Goal: Task Accomplishment & Management: Manage account settings

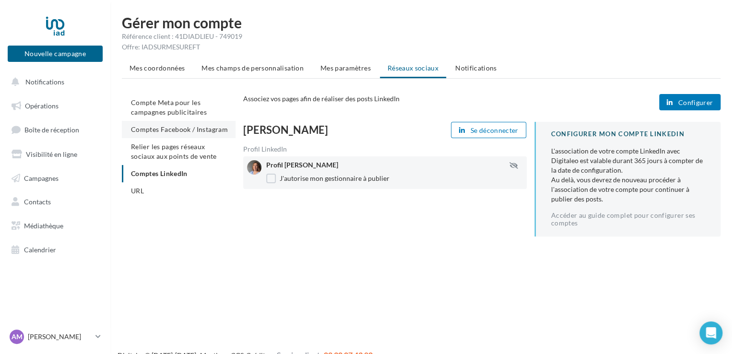
click at [192, 133] on li "Comptes Facebook / Instagram" at bounding box center [179, 129] width 114 height 17
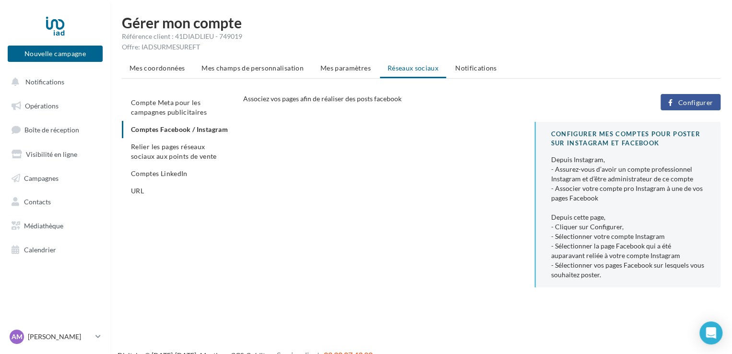
click at [686, 96] on button "Configurer" at bounding box center [691, 102] width 60 height 16
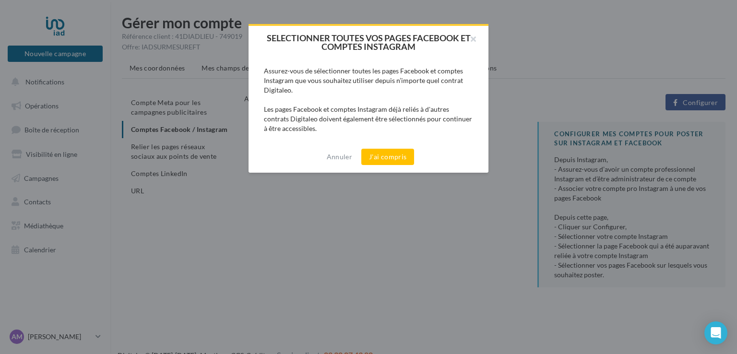
click at [377, 146] on div "Annuler J'ai compris" at bounding box center [369, 157] width 240 height 32
click at [385, 153] on button "J'ai compris" at bounding box center [387, 157] width 53 height 16
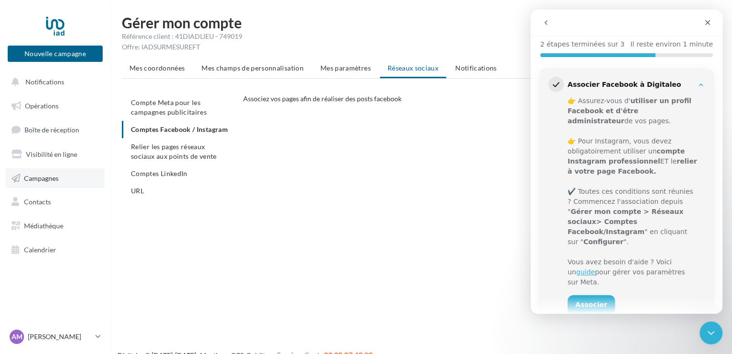
scroll to position [118, 0]
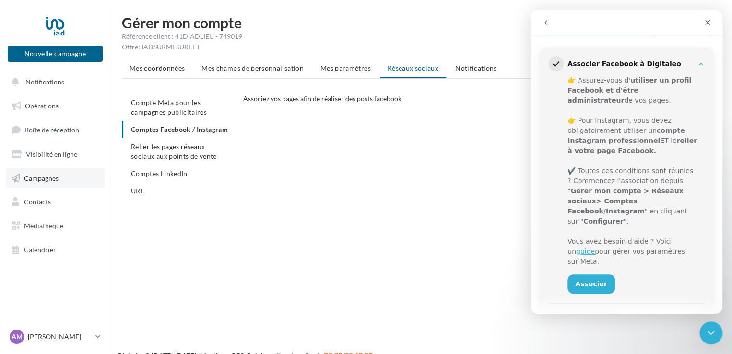
click at [52, 179] on span "Campagnes" at bounding box center [41, 178] width 35 height 8
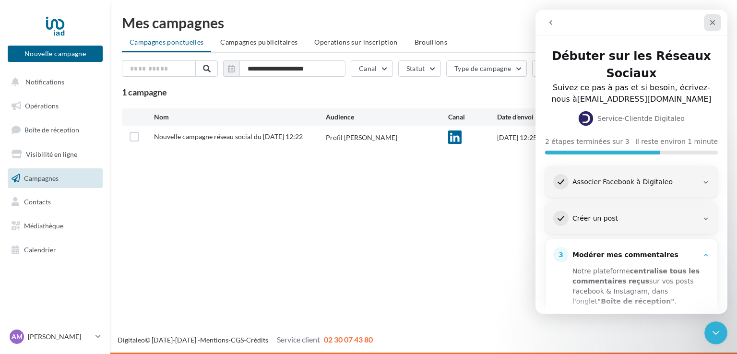
click at [712, 22] on icon "Fermer" at bounding box center [713, 23] width 8 height 8
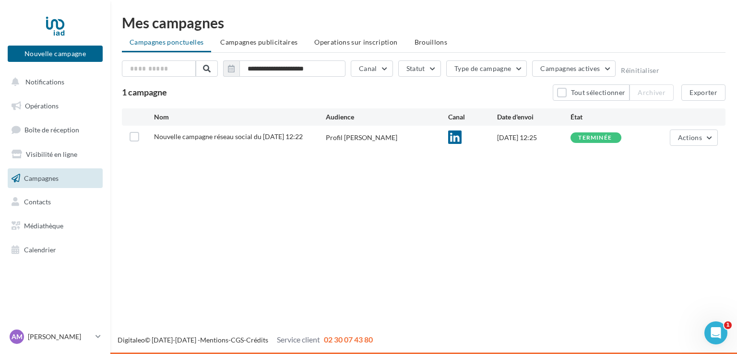
click at [422, 177] on div "Nouvelle campagne Nouvelle campagne Notifications Opérations Boîte de réception…" at bounding box center [368, 177] width 737 height 354
click at [423, 48] on li "Brouillons" at bounding box center [431, 42] width 48 height 17
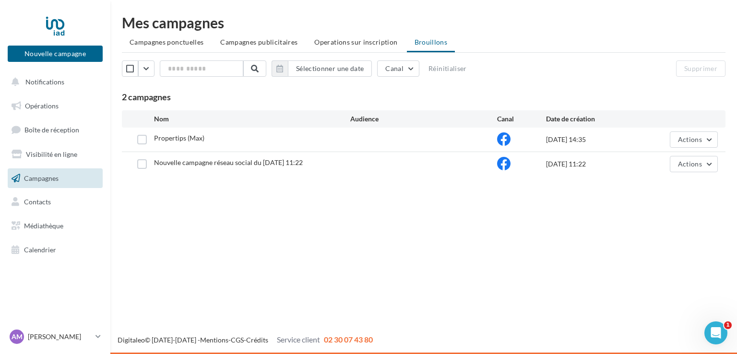
click at [137, 162] on label at bounding box center [142, 164] width 10 height 10
click at [699, 160] on span "Actions" at bounding box center [690, 164] width 24 height 8
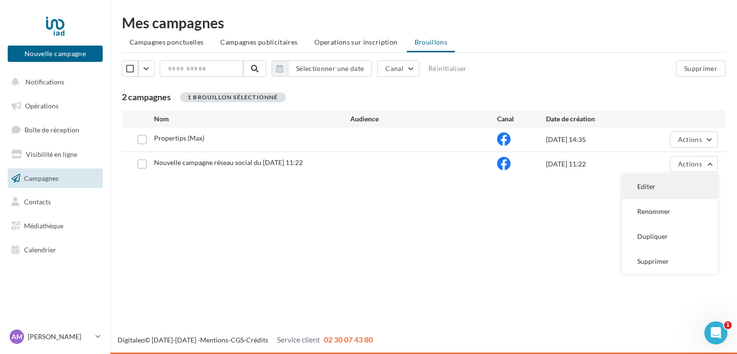
click at [678, 189] on button "Editer" at bounding box center [670, 186] width 96 height 25
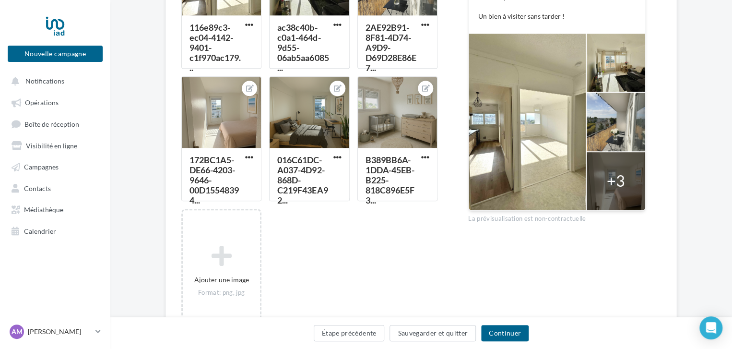
scroll to position [393, 0]
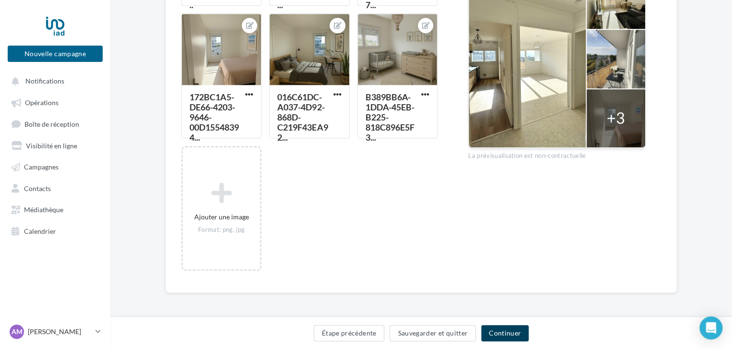
click at [510, 335] on button "Continuer" at bounding box center [505, 333] width 48 height 16
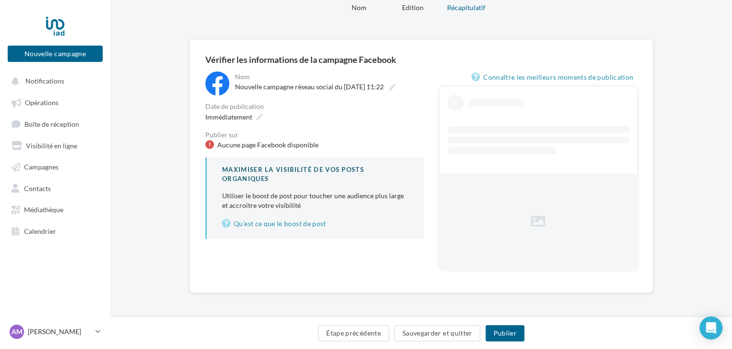
scroll to position [3, 0]
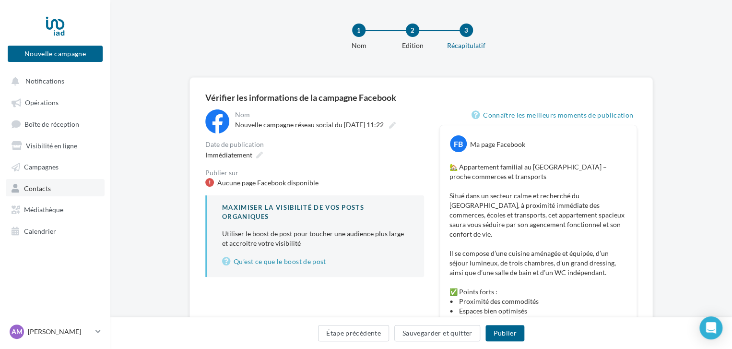
click at [60, 194] on link "Contacts" at bounding box center [55, 187] width 99 height 17
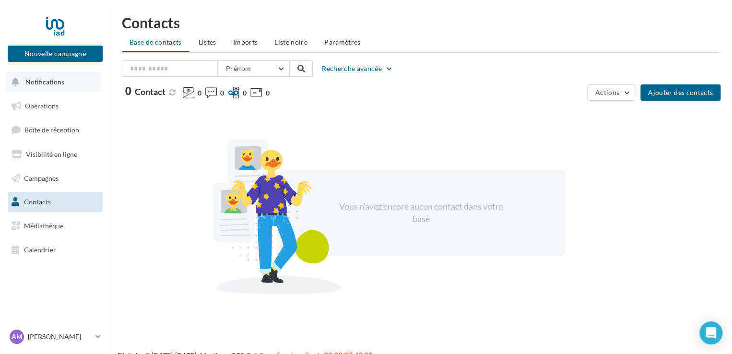
click at [60, 85] on span "Notifications" at bounding box center [44, 82] width 39 height 8
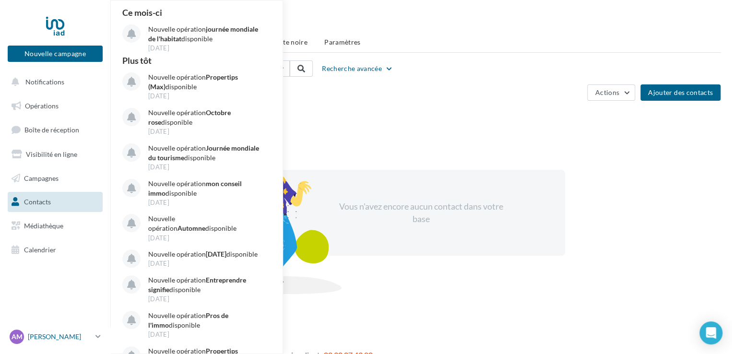
click at [42, 335] on p "[PERSON_NAME]" at bounding box center [60, 337] width 64 height 10
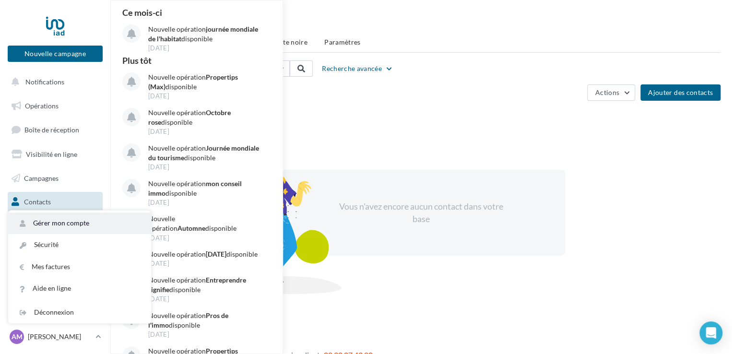
click at [67, 229] on link "Gérer mon compte" at bounding box center [79, 224] width 143 height 22
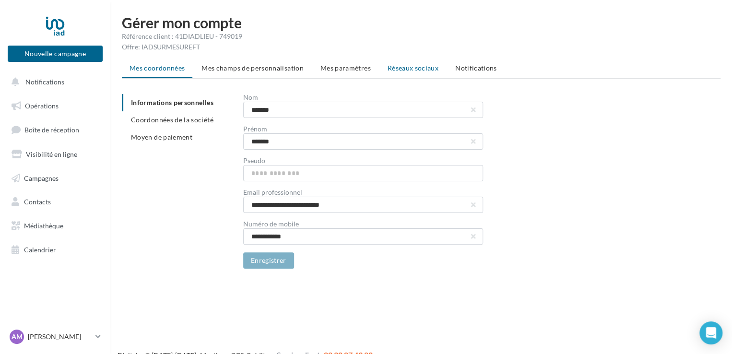
click at [416, 69] on span "Réseaux sociaux" at bounding box center [413, 68] width 51 height 8
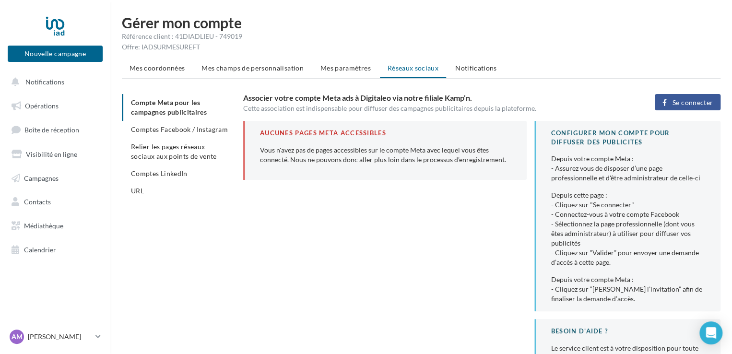
click at [689, 111] on div "Associer votre compte Meta ads à Digitaleo via notre filiale Kamp’n. Cette asso…" at bounding box center [485, 103] width 485 height 19
click at [694, 100] on span "Se connecter" at bounding box center [693, 103] width 40 height 8
click at [688, 108] on button "Se connecter" at bounding box center [688, 102] width 66 height 16
click at [201, 132] on span "Comptes Facebook / Instagram" at bounding box center [179, 129] width 97 height 8
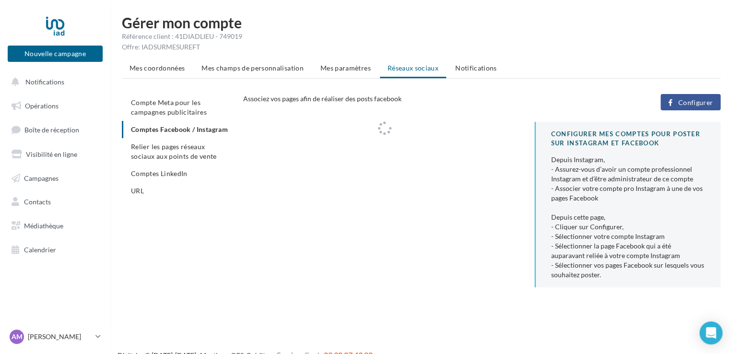
click at [201, 132] on ul "Compte Meta pour les campagnes publicitaires Comptes Facebook / Instagram Relie…" at bounding box center [179, 147] width 114 height 106
click at [681, 92] on div "Mes coordonnées Mes champs de personnalisation Mes paramètres Réseaux sociaux N…" at bounding box center [421, 178] width 599 height 236
click at [681, 99] on span "Configurer" at bounding box center [695, 103] width 35 height 8
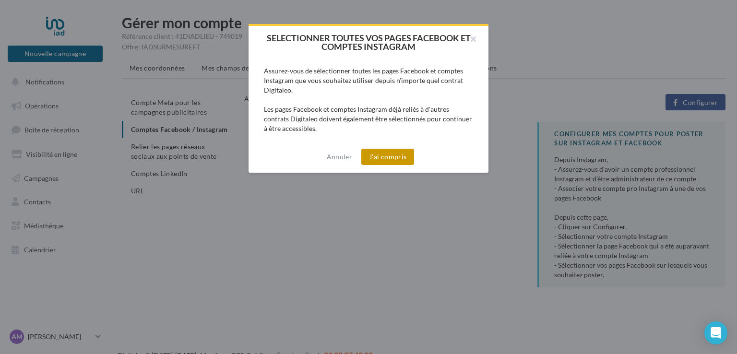
click at [407, 159] on button "J'ai compris" at bounding box center [387, 157] width 53 height 16
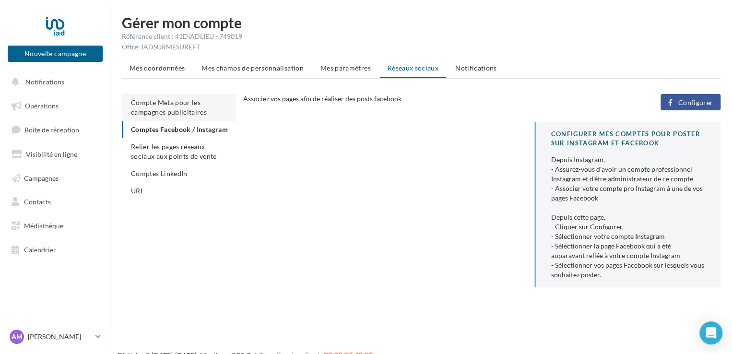
click at [162, 105] on span "Compte Meta pour les campagnes publicitaires" at bounding box center [169, 107] width 76 height 18
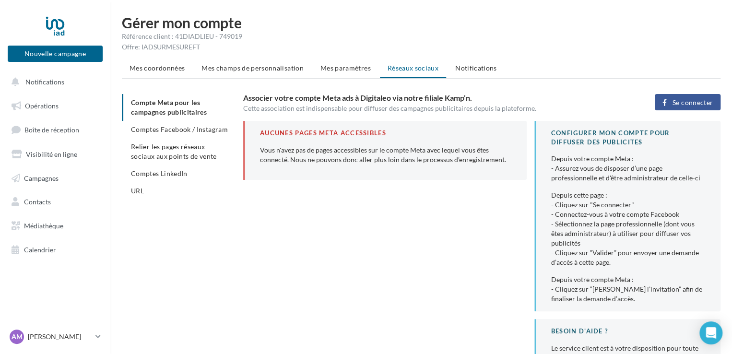
click at [706, 112] on div "Associer votre compte Meta ads à Digitaleo via notre filiale Kamp’n. Cette asso…" at bounding box center [485, 103] width 485 height 19
click at [684, 95] on button "Se connecter" at bounding box center [688, 102] width 66 height 16
click at [695, 100] on span "Se connecter" at bounding box center [693, 103] width 40 height 8
click at [186, 131] on span "Comptes Facebook / Instagram" at bounding box center [179, 129] width 97 height 8
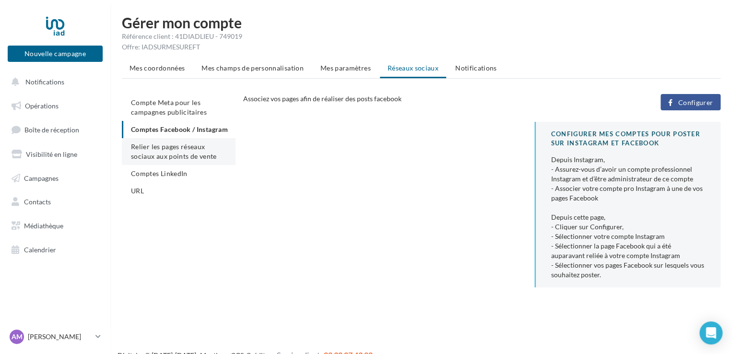
click at [157, 160] on span "Relier les pages réseaux sociaux aux points de vente" at bounding box center [173, 152] width 85 height 18
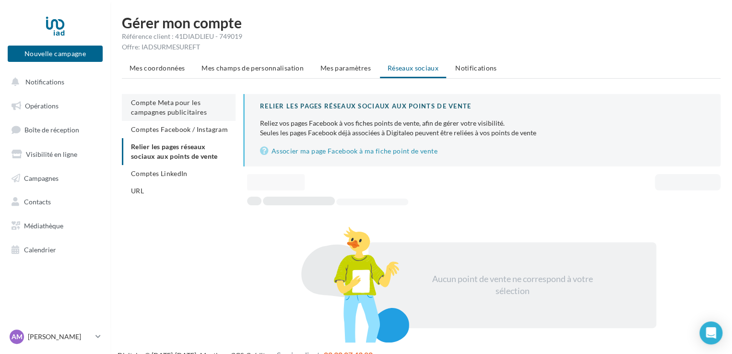
click at [166, 100] on span "Compte Meta pour les campagnes publicitaires" at bounding box center [169, 107] width 76 height 18
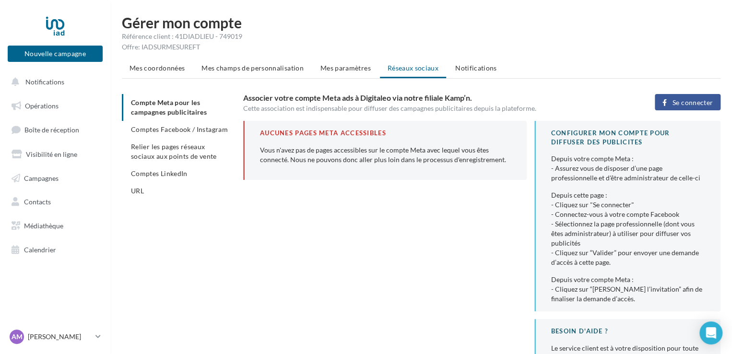
click at [688, 106] on button "Se connecter" at bounding box center [688, 102] width 66 height 16
click at [173, 154] on span "Relier les pages réseaux sociaux aux points de vente" at bounding box center [173, 152] width 85 height 18
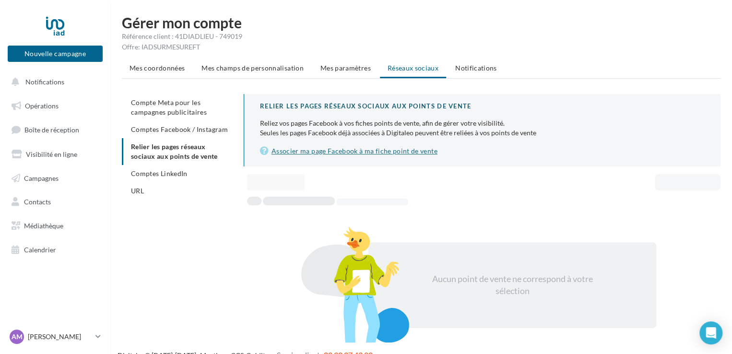
click at [387, 152] on link "Associer ma page Facebook à ma fiche point de vente" at bounding box center [482, 151] width 445 height 12
click at [151, 66] on span "Mes coordonnées" at bounding box center [157, 68] width 55 height 8
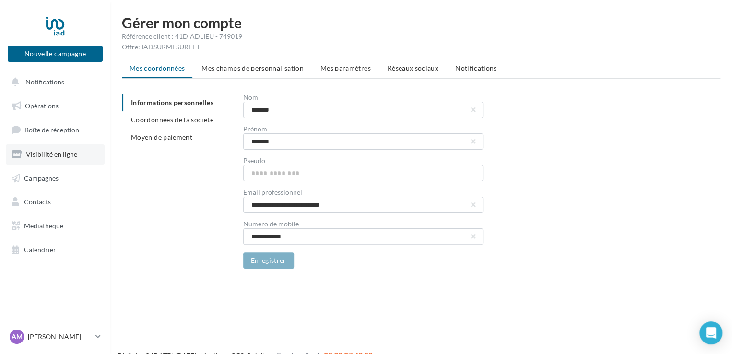
click at [54, 146] on link "Visibilité en ligne" at bounding box center [55, 154] width 99 height 20
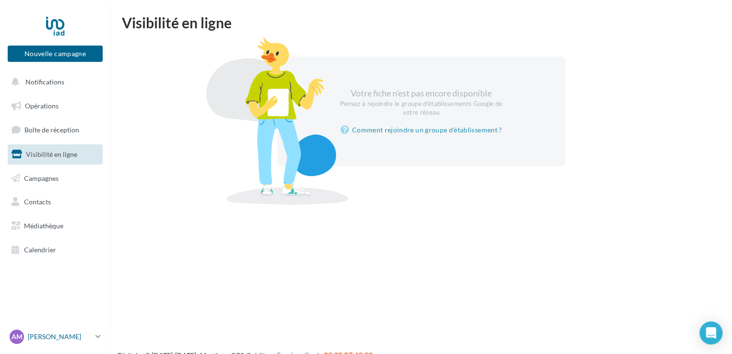
click at [67, 339] on p "[PERSON_NAME]" at bounding box center [60, 337] width 64 height 10
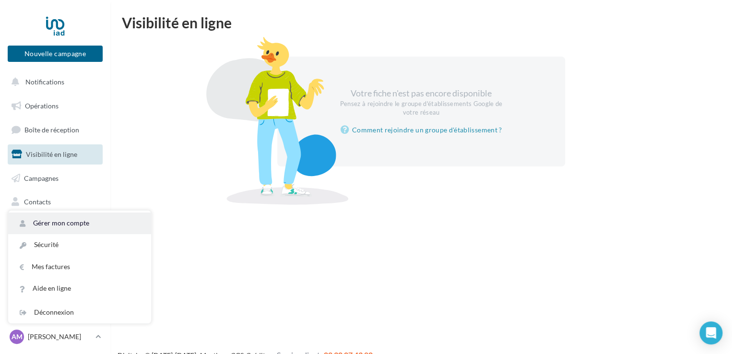
click at [63, 221] on link "Gérer mon compte" at bounding box center [79, 224] width 143 height 22
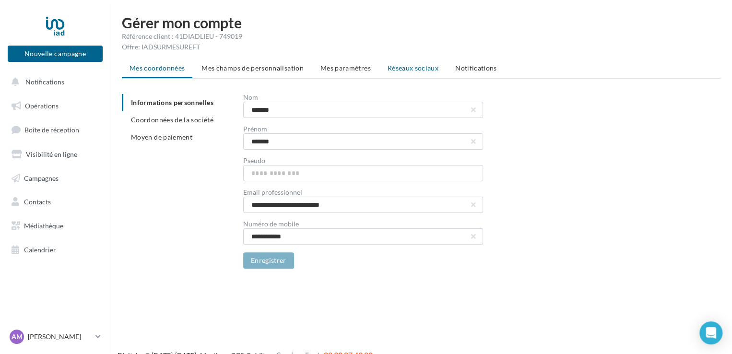
click at [404, 73] on li "Réseaux sociaux" at bounding box center [413, 68] width 66 height 17
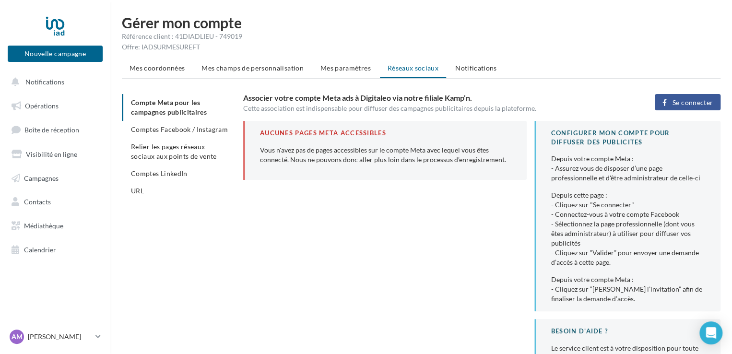
click at [710, 88] on div "Mes coordonnées Mes champs de personnalisation Mes paramètres Réseaux sociaux N…" at bounding box center [421, 230] width 599 height 340
click at [699, 100] on span "Se connecter" at bounding box center [693, 103] width 40 height 8
